Goal: Information Seeking & Learning: Learn about a topic

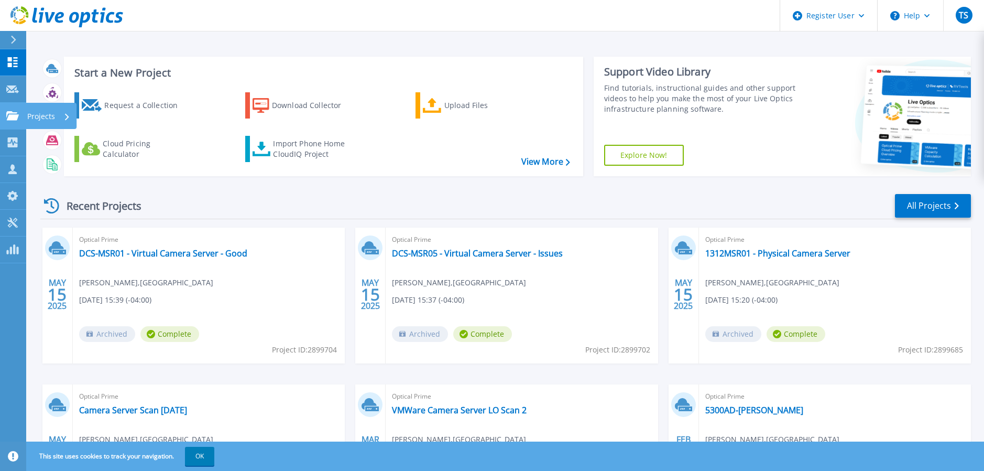
click at [8, 112] on icon at bounding box center [12, 115] width 13 height 9
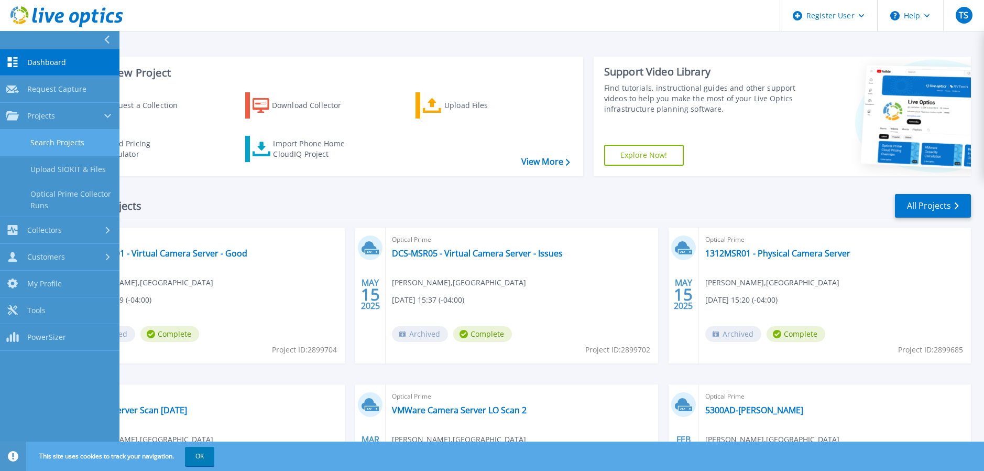
click at [77, 135] on link "Search Projects" at bounding box center [60, 142] width 120 height 27
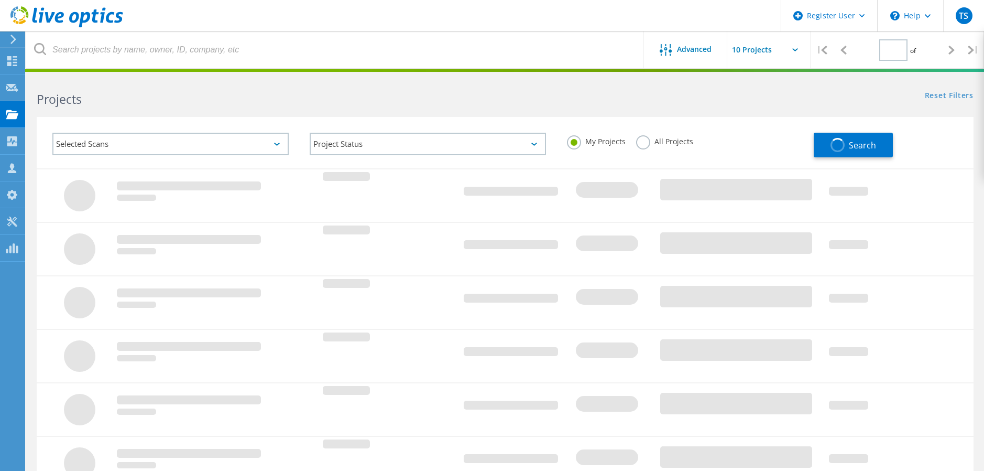
type input "1"
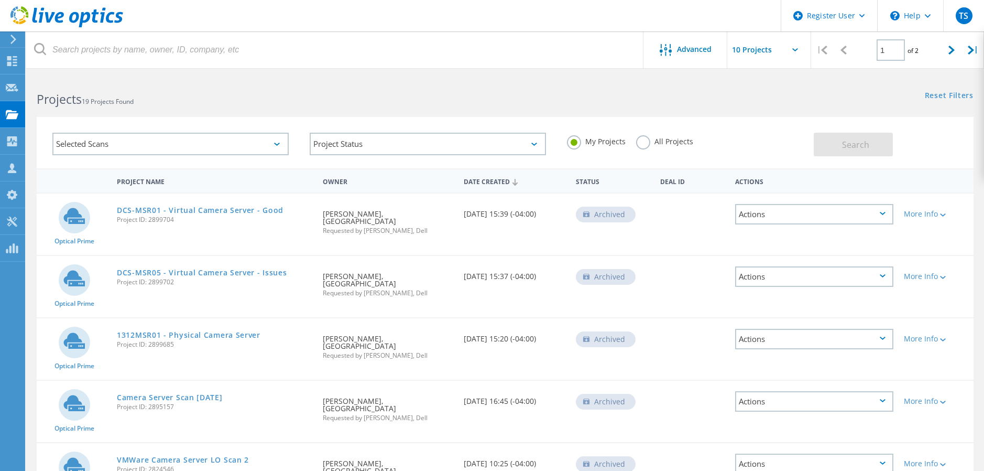
click at [641, 143] on label "All Projects" at bounding box center [664, 140] width 57 height 10
click at [0, 0] on input "All Projects" at bounding box center [0, 0] width 0 height 0
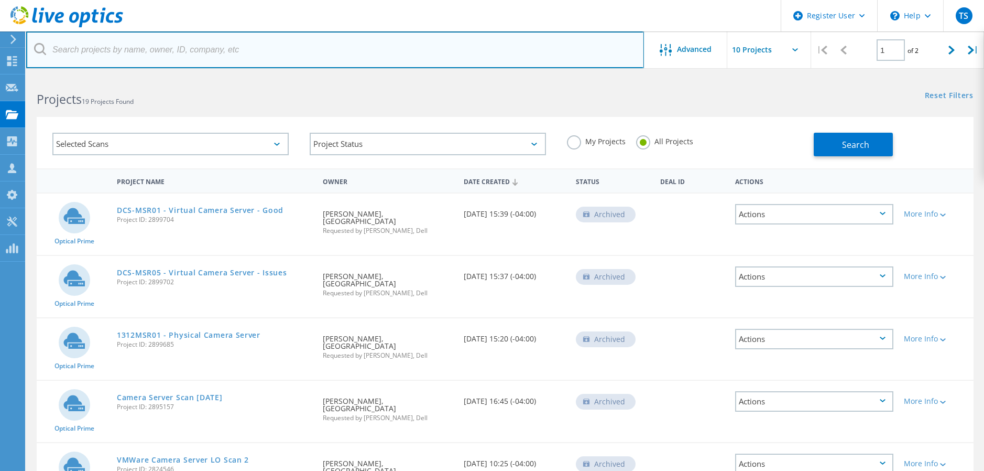
paste input "530035508732"
type input "530035508732"
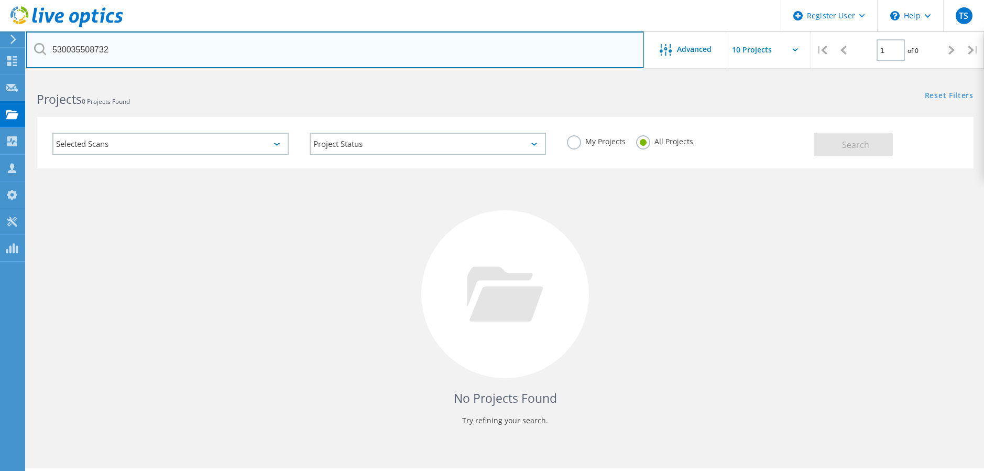
drag, startPoint x: -5, startPoint y: 48, endPoint x: 126, endPoint y: 58, distance: 131.5
click at [0, 46] on html "Register User \n Help Explore Helpful Articles Contact Support TS Dell User Tho…" at bounding box center [492, 250] width 984 height 500
paste input "[GEOGRAPHIC_DATA]"
type input "[GEOGRAPHIC_DATA]"
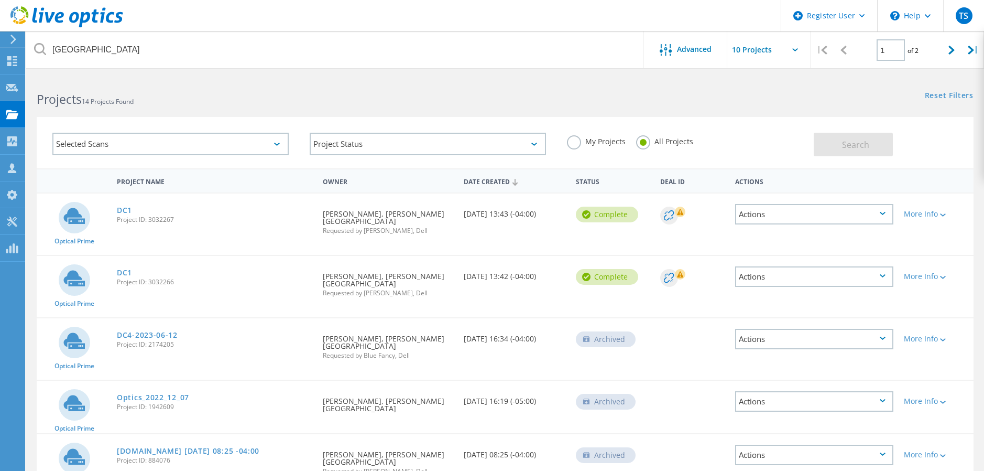
drag, startPoint x: 123, startPoint y: 214, endPoint x: 192, endPoint y: 213, distance: 69.2
click at [123, 214] on link "DC1" at bounding box center [124, 210] width 15 height 7
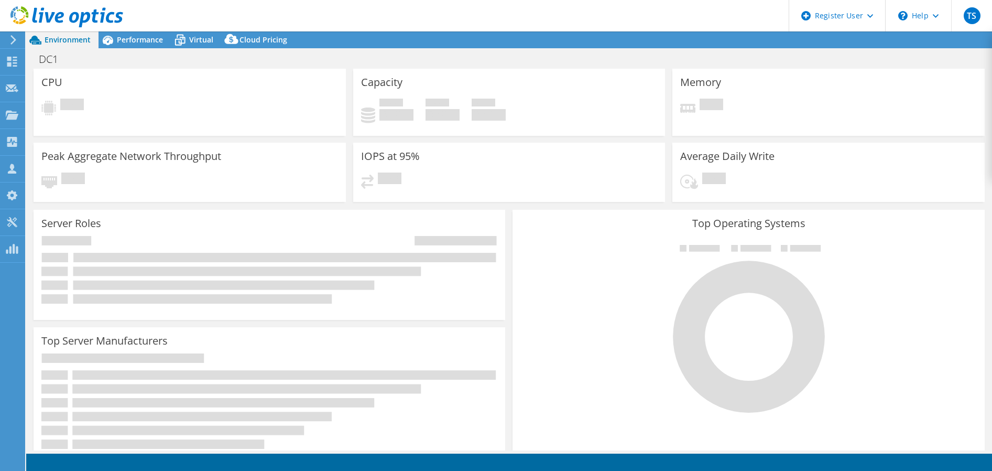
select select "USD"
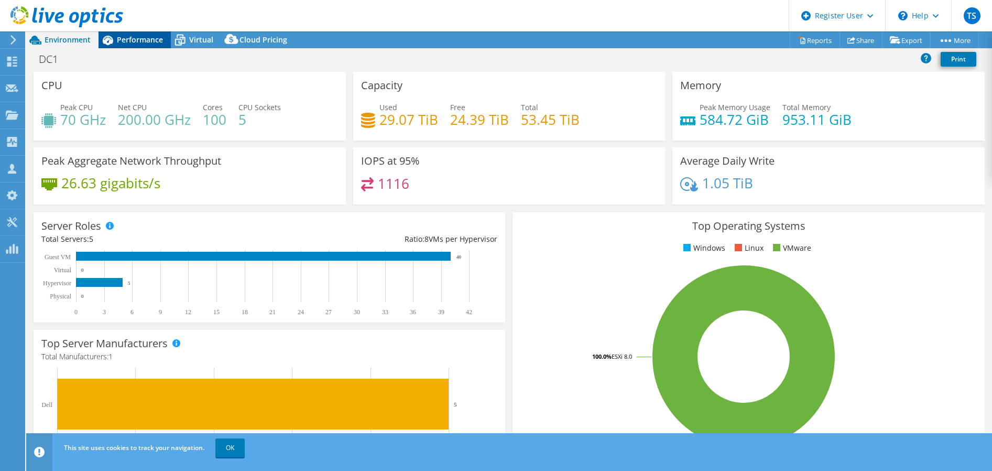
click at [146, 40] on span "Performance" at bounding box center [140, 40] width 46 height 10
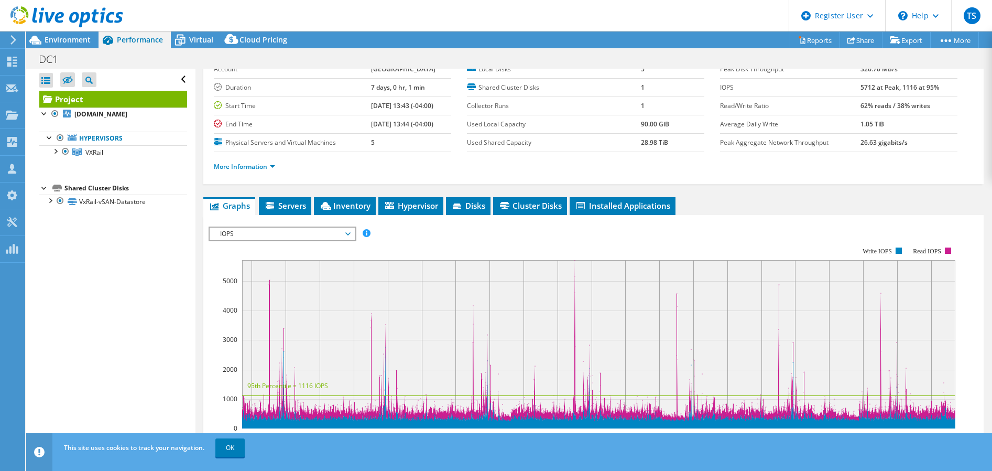
scroll to position [105, 0]
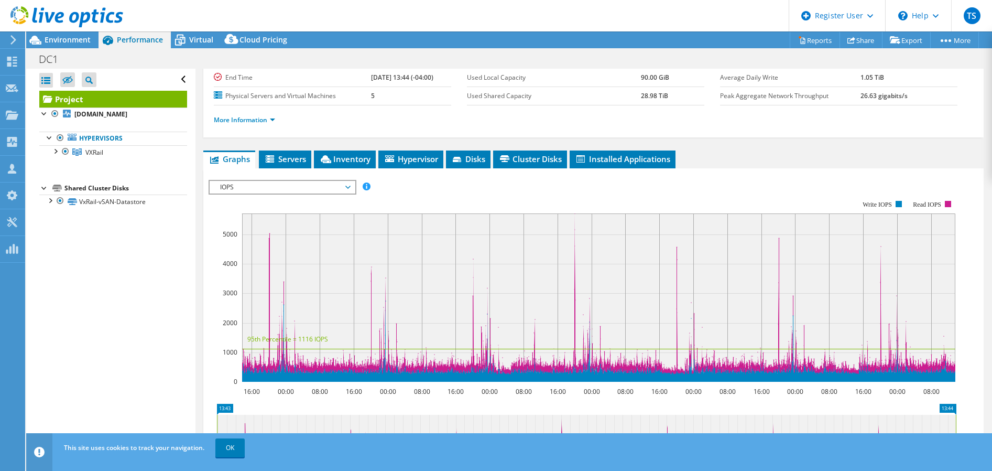
click at [342, 188] on span "IOPS" at bounding box center [282, 187] width 135 height 13
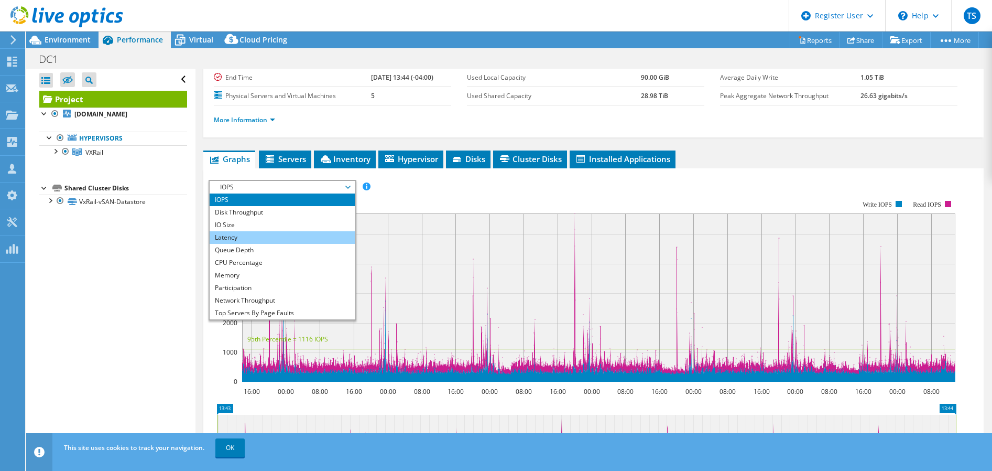
click at [247, 234] on li "Latency" at bounding box center [282, 237] width 145 height 13
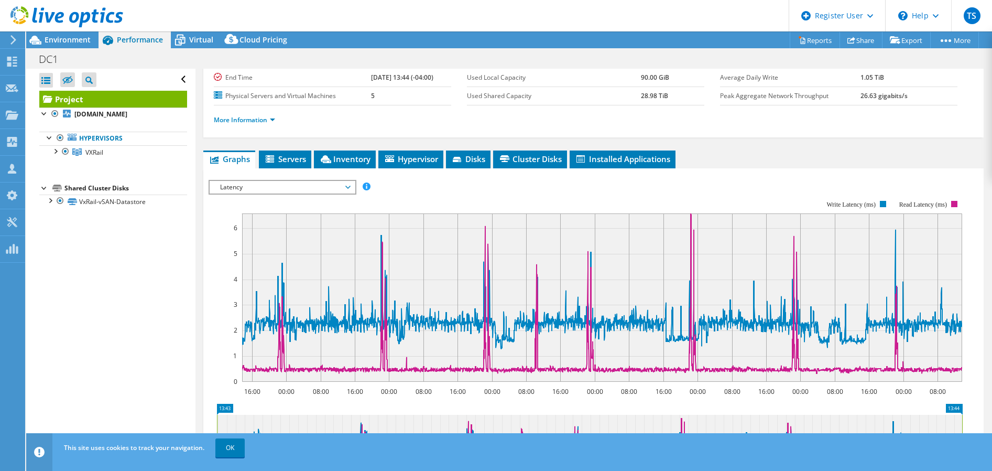
click at [330, 191] on span "Latency" at bounding box center [282, 187] width 135 height 13
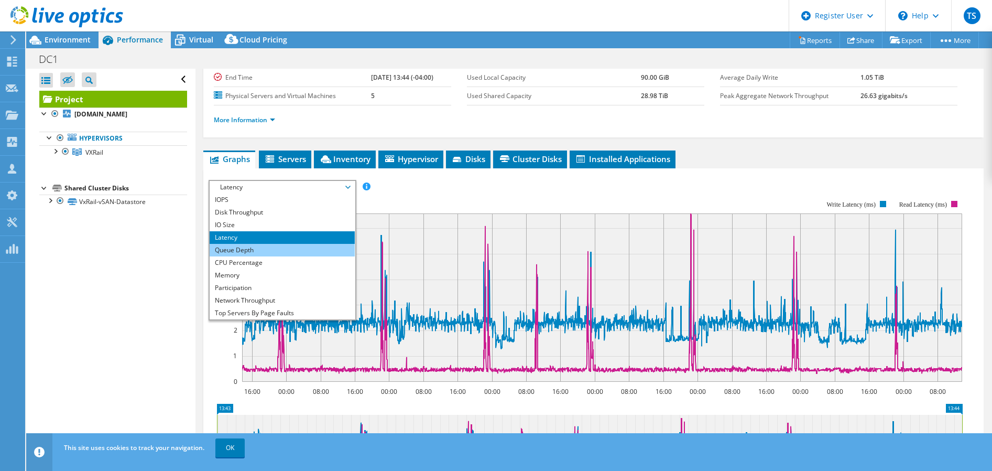
click at [268, 245] on li "Queue Depth" at bounding box center [282, 250] width 145 height 13
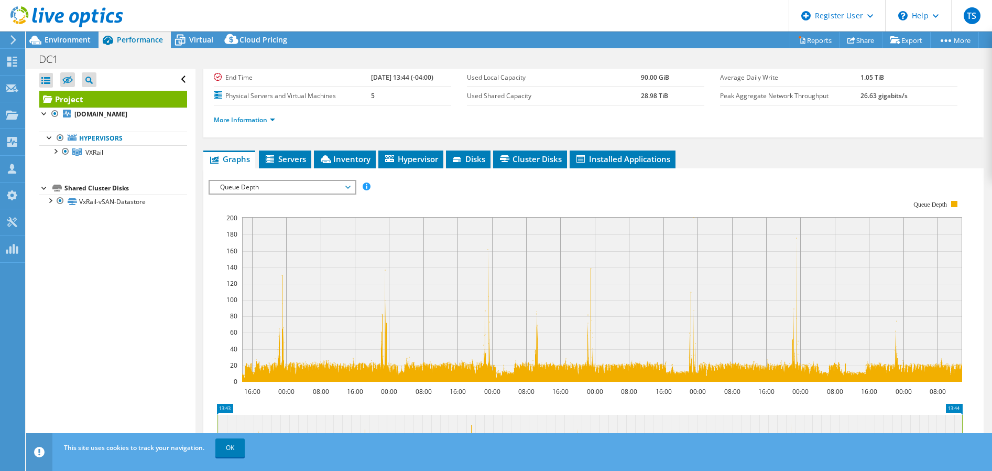
click at [332, 194] on rect at bounding box center [586, 291] width 754 height 210
click at [338, 190] on span "Queue Depth" at bounding box center [282, 187] width 135 height 13
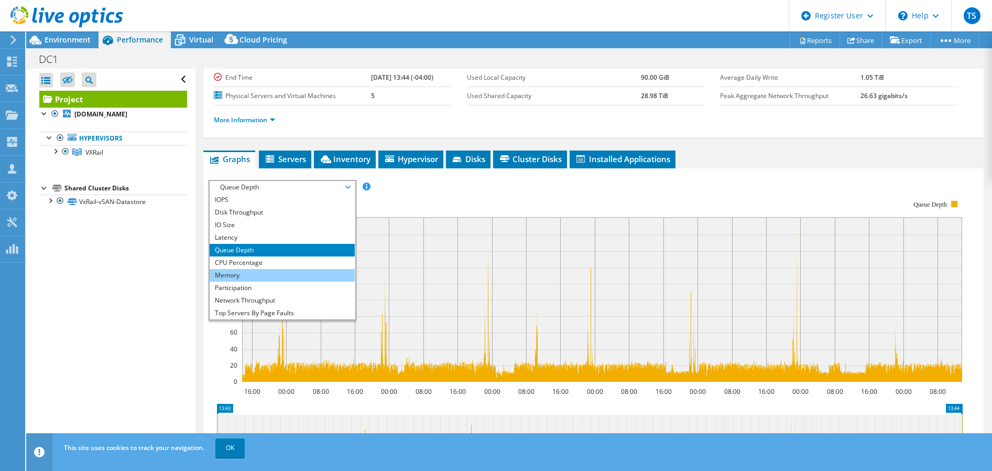
click at [270, 269] on li "Memory" at bounding box center [282, 275] width 145 height 13
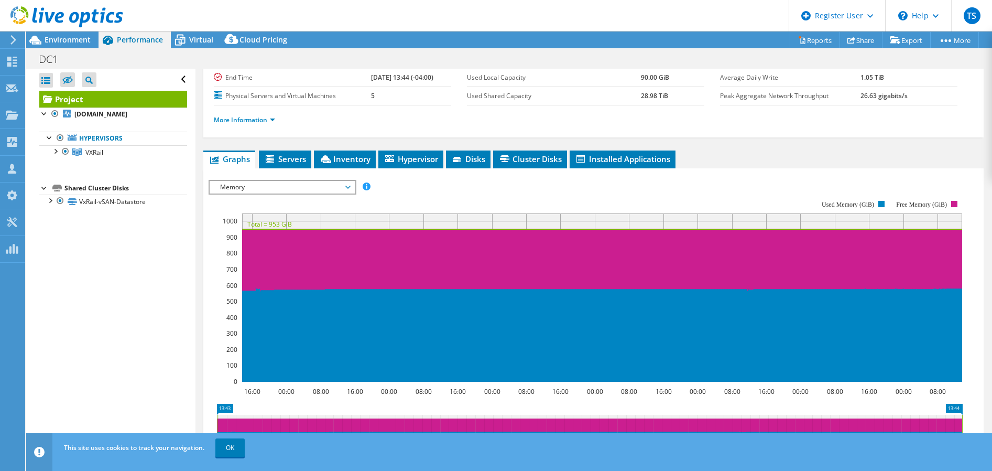
click at [326, 190] on span "Memory" at bounding box center [282, 187] width 135 height 13
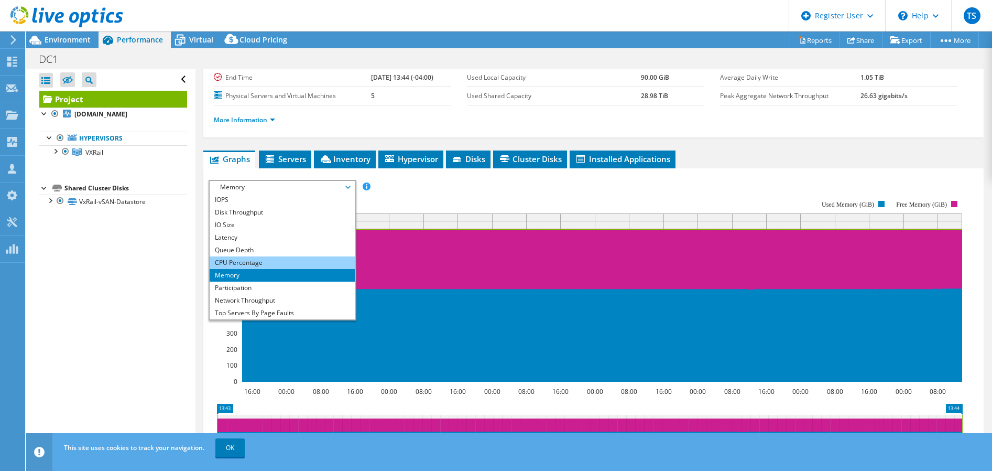
click at [240, 263] on li "CPU Percentage" at bounding box center [282, 262] width 145 height 13
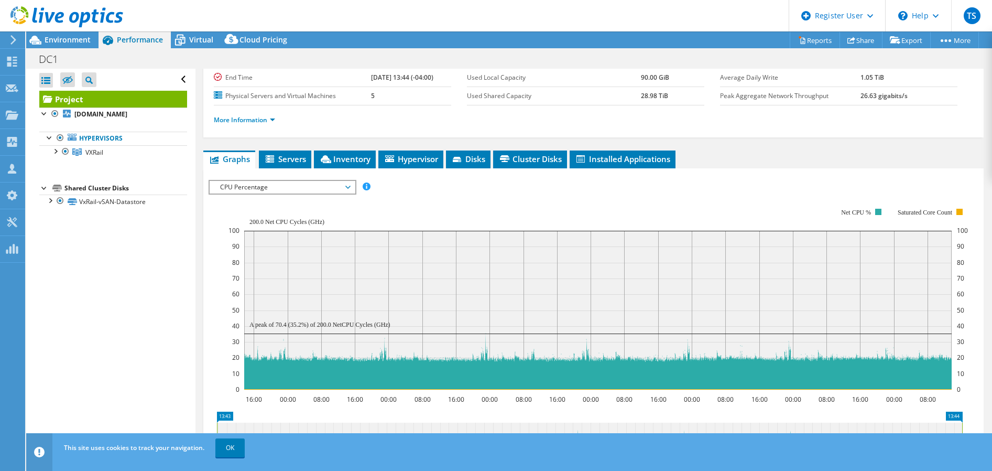
click at [249, 186] on span "CPU Percentage" at bounding box center [282, 187] width 135 height 13
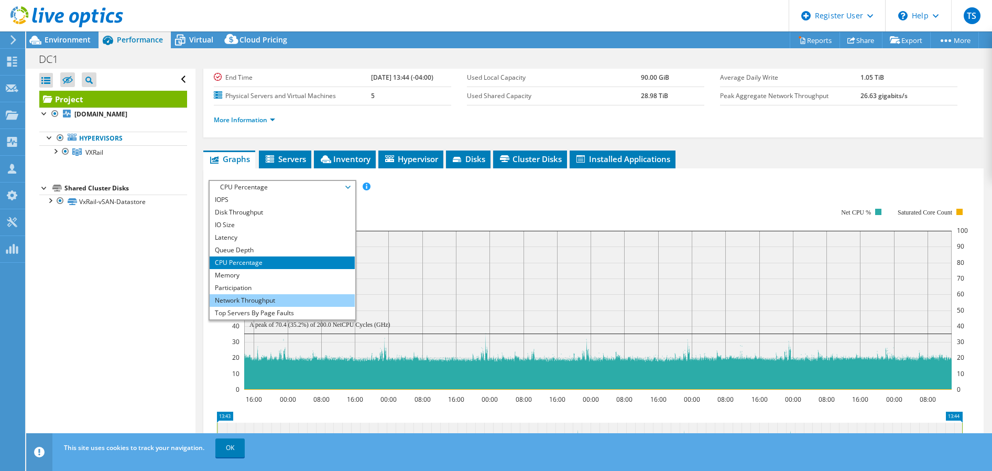
scroll to position [38, 0]
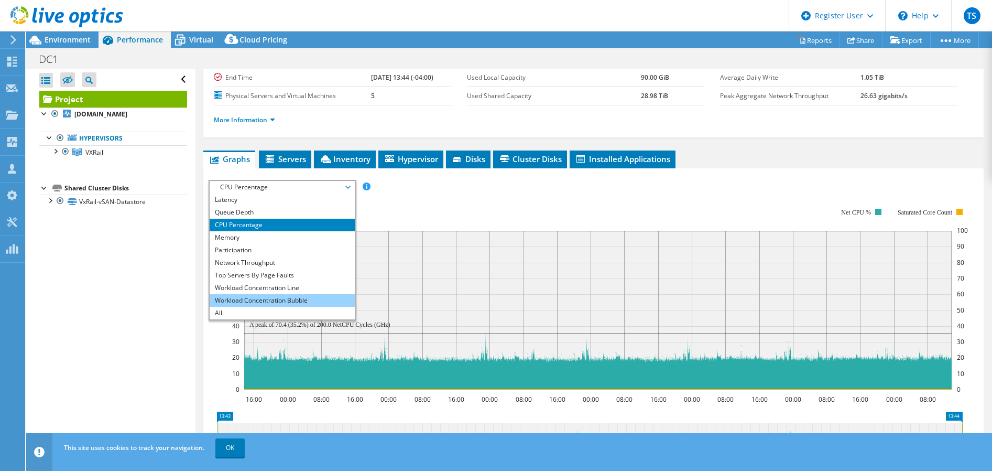
click at [269, 298] on li "Workload Concentration Bubble" at bounding box center [282, 300] width 145 height 13
